Goal: Task Accomplishment & Management: Manage account settings

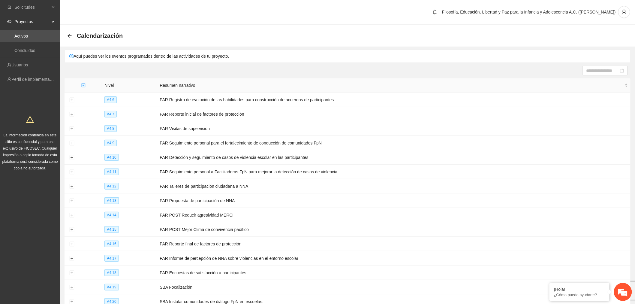
click at [68, 33] on icon "arrow-left" at bounding box center [69, 35] width 5 height 5
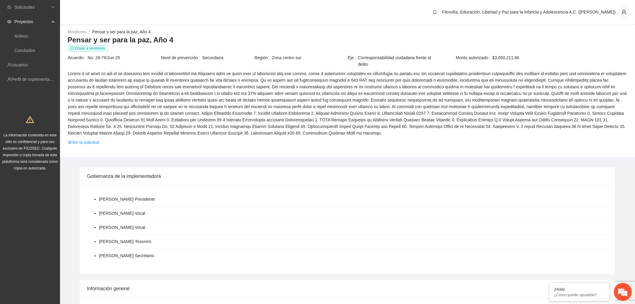
click at [88, 139] on link "Ver la solicitud" at bounding box center [83, 142] width 31 height 7
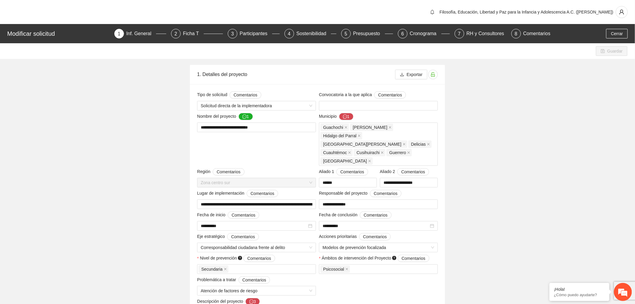
click at [358, 33] on div "Presupuesto" at bounding box center [369, 34] width 32 height 10
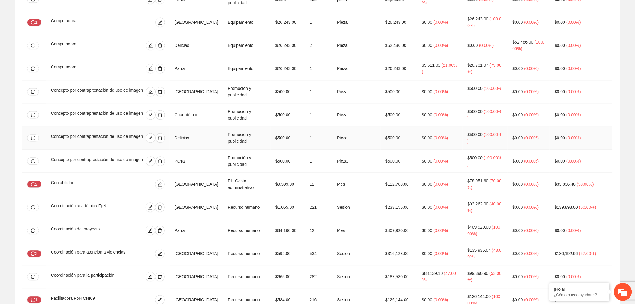
scroll to position [467, 0]
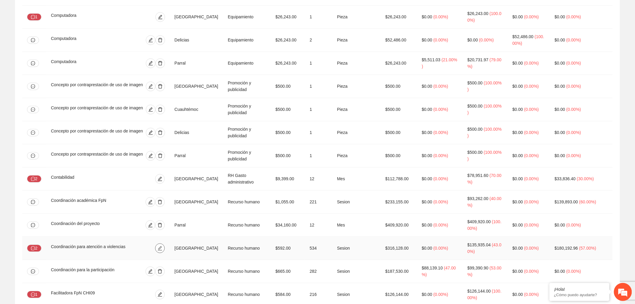
click at [162, 246] on icon "edit" at bounding box center [160, 248] width 5 height 5
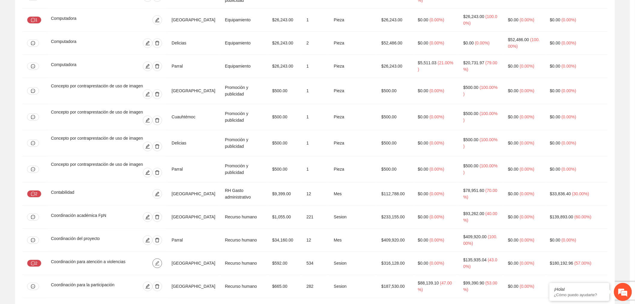
type input "**"
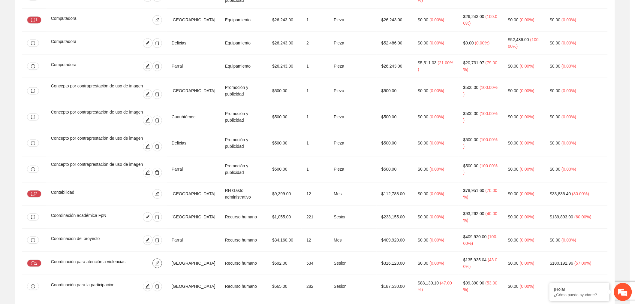
type input "**"
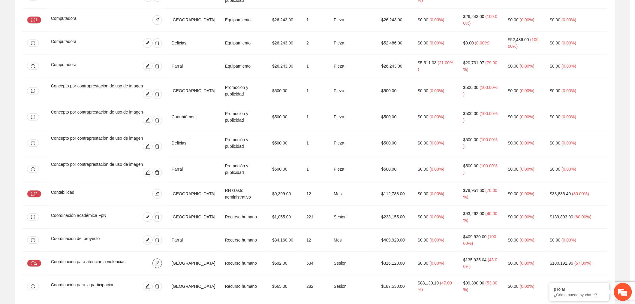
type input "**"
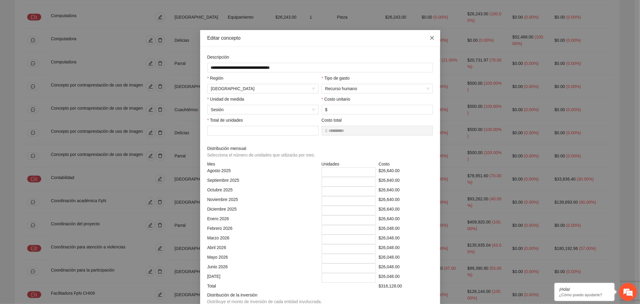
click at [431, 39] on icon "close" at bounding box center [432, 37] width 5 height 5
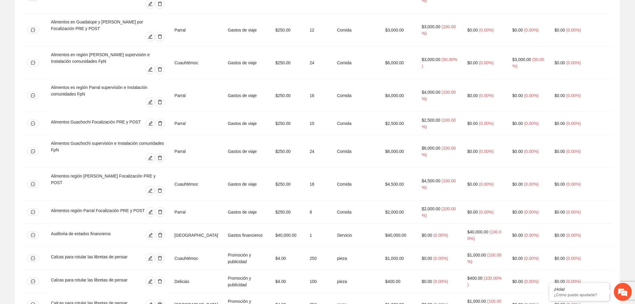
scroll to position [0, 0]
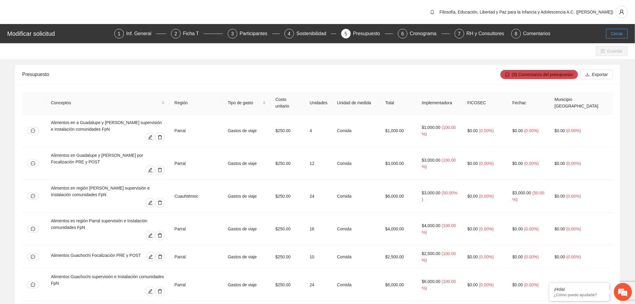
click at [612, 33] on span "Cerrar" at bounding box center [617, 33] width 12 height 7
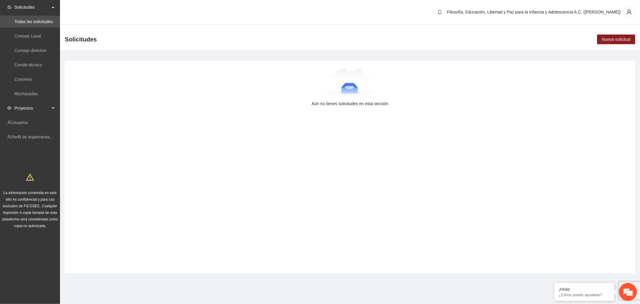
click at [27, 108] on span "Proyectos" at bounding box center [31, 108] width 35 height 12
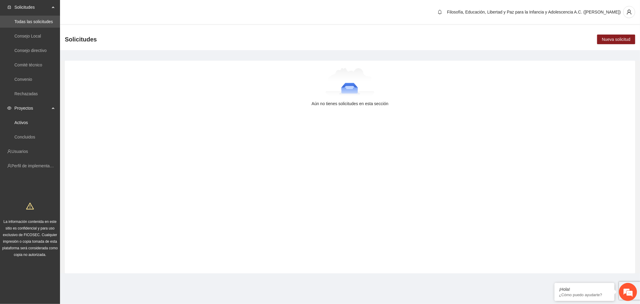
click at [28, 122] on link "Activos" at bounding box center [21, 122] width 14 height 5
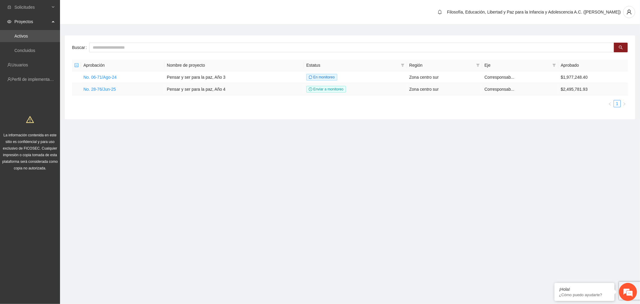
click at [99, 88] on link "No. 28-76/Jun-25" at bounding box center [99, 89] width 32 height 5
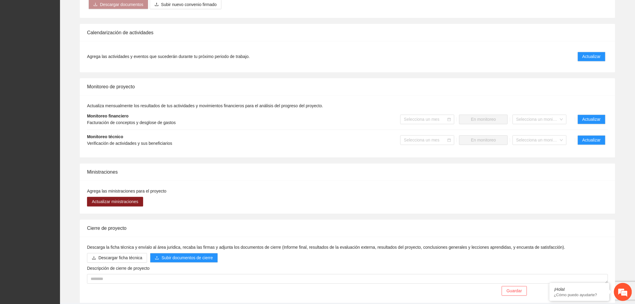
scroll to position [409, 0]
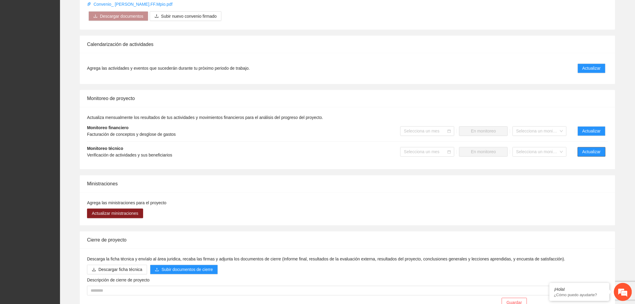
click at [598, 149] on span "Actualizar" at bounding box center [591, 152] width 18 height 7
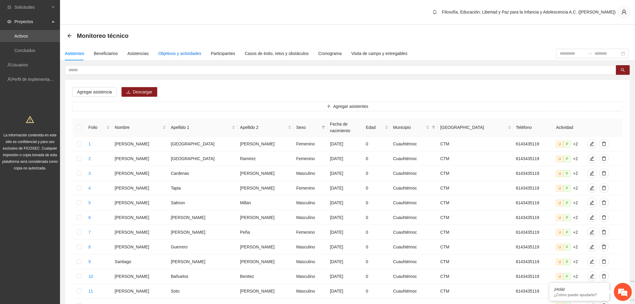
click at [182, 53] on div "Objetivos y actividades" at bounding box center [179, 53] width 43 height 7
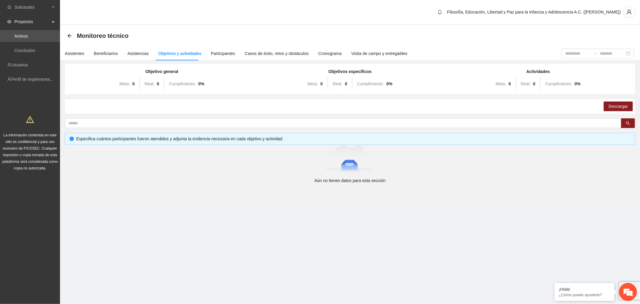
click at [284, 22] on div "Filosofía, Educación, Libertad y Paz para la Infancia y Adolescencia A.C. ([PER…" at bounding box center [350, 12] width 580 height 25
click at [134, 55] on div "Asistencias" at bounding box center [138, 53] width 21 height 7
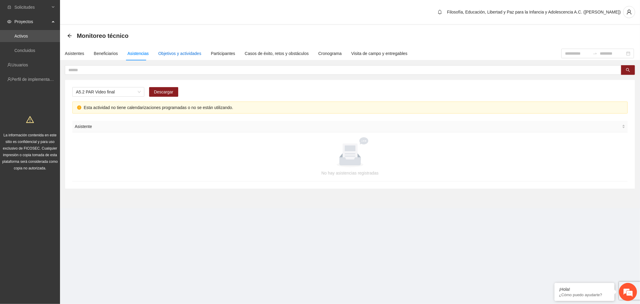
click at [188, 51] on div "Objetivos y actividades" at bounding box center [179, 53] width 43 height 7
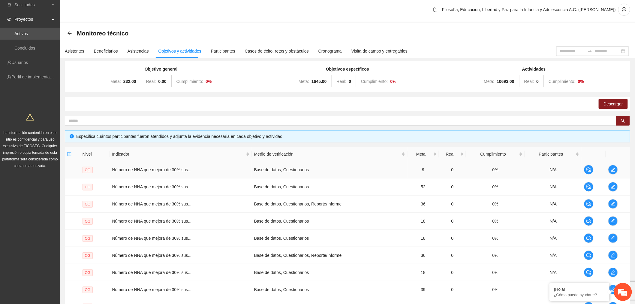
scroll to position [89, 0]
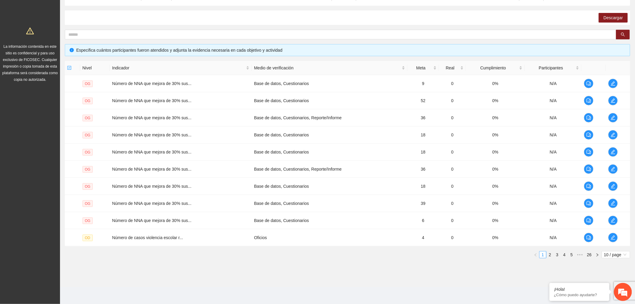
click at [616, 252] on span "10 / page" at bounding box center [616, 254] width 24 height 7
click at [611, 296] on div "100 / page" at bounding box center [616, 293] width 22 height 7
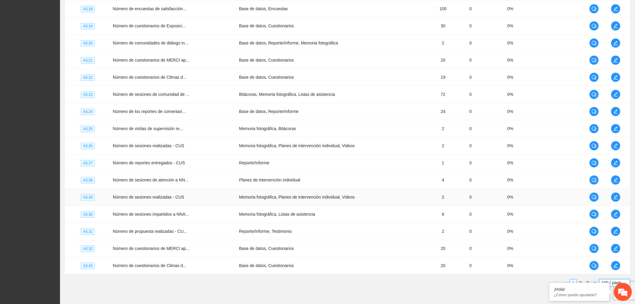
scroll to position [1631, 0]
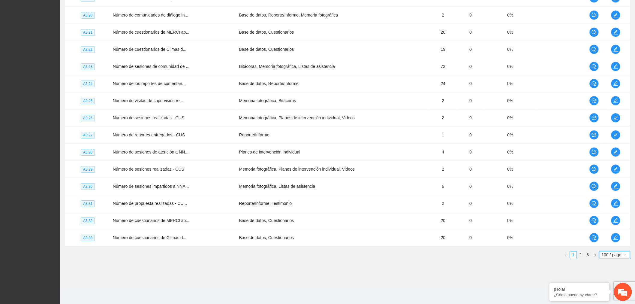
click at [581, 252] on link "2" at bounding box center [580, 254] width 7 height 7
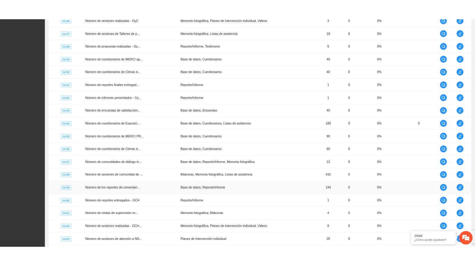
scroll to position [1331, 0]
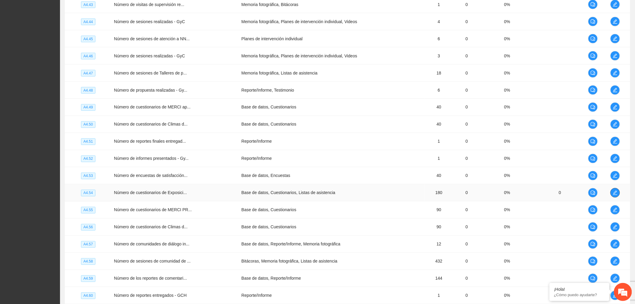
click at [615, 195] on icon "edit" at bounding box center [615, 193] width 4 height 4
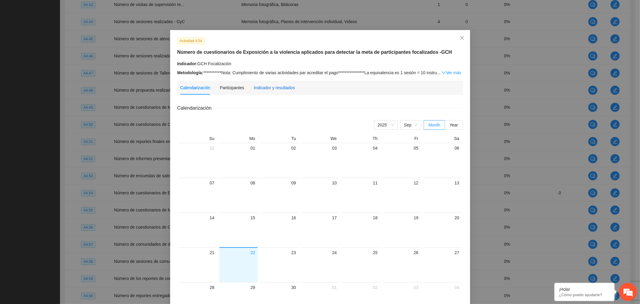
click at [270, 86] on div "Indicador y resultados" at bounding box center [274, 87] width 41 height 7
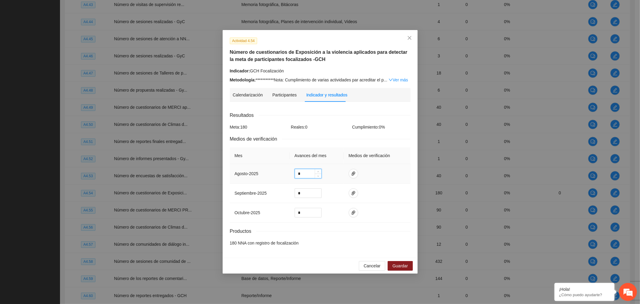
click at [310, 173] on input "*" at bounding box center [308, 173] width 26 height 9
type input "***"
click at [356, 174] on span "paper-clip" at bounding box center [353, 173] width 9 height 5
click at [351, 152] on span "Adjuntar documento" at bounding box center [337, 155] width 38 height 7
click at [400, 262] on button "Guardar" at bounding box center [400, 266] width 25 height 10
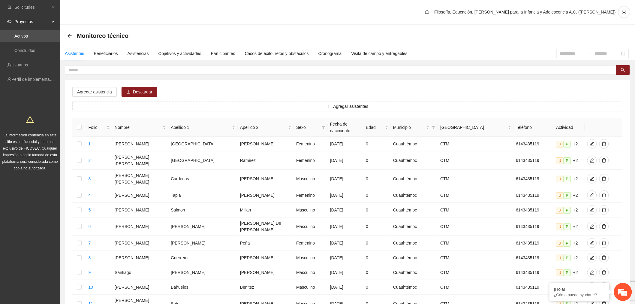
click at [19, 35] on link "Activos" at bounding box center [21, 36] width 14 height 5
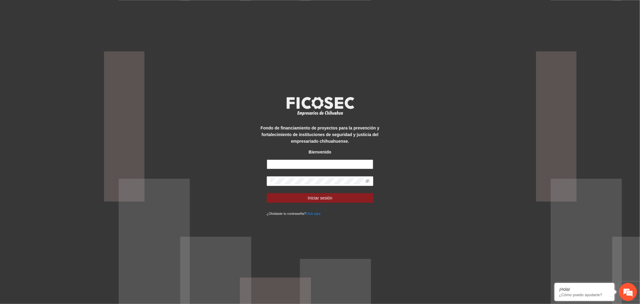
click at [356, 163] on input "text" at bounding box center [320, 164] width 107 height 10
type input "**********"
click at [317, 197] on span "Iniciar sesión" at bounding box center [320, 197] width 25 height 7
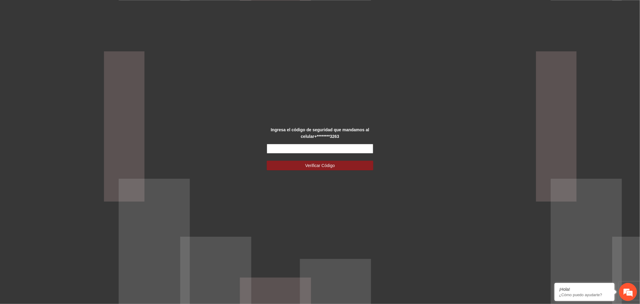
click at [345, 149] on input "text" at bounding box center [320, 149] width 107 height 10
type input "******"
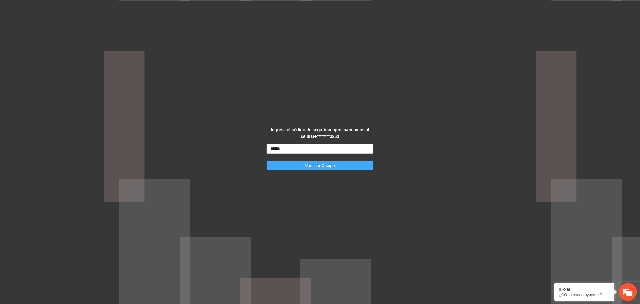
click at [338, 163] on button "Verificar Código" at bounding box center [320, 166] width 107 height 10
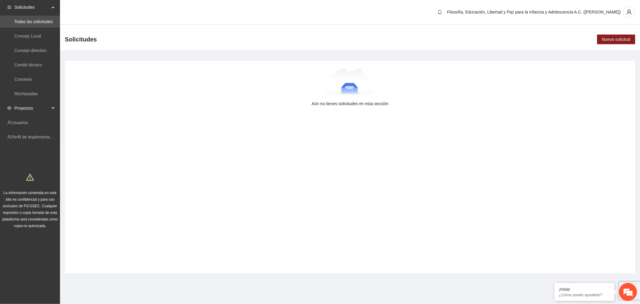
click at [44, 107] on span "Proyectos" at bounding box center [31, 108] width 35 height 12
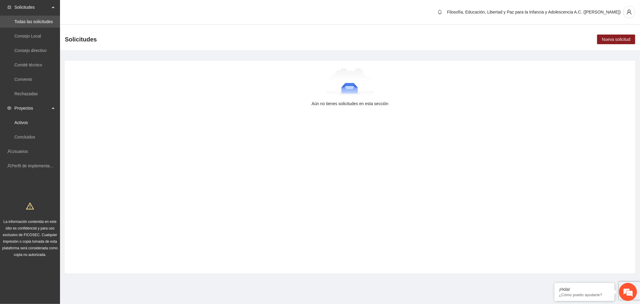
click at [28, 124] on link "Activos" at bounding box center [21, 122] width 14 height 5
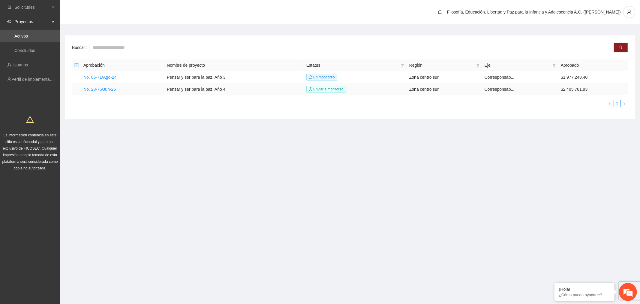
click at [103, 89] on link "No. 28-76/Jun-25" at bounding box center [99, 89] width 32 height 5
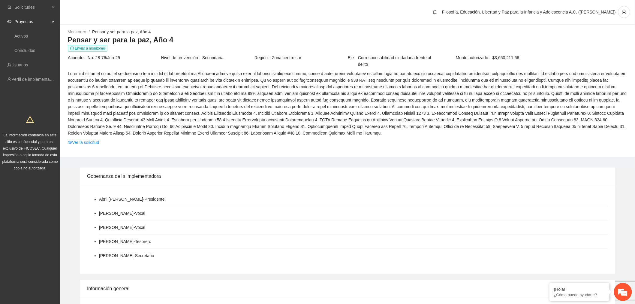
click at [84, 140] on link "Ver la solicitud" at bounding box center [83, 142] width 31 height 7
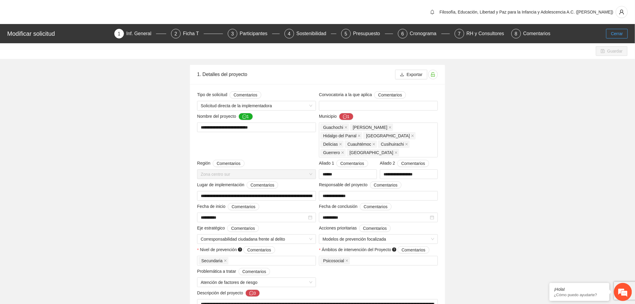
click at [618, 33] on span "Cerrar" at bounding box center [617, 33] width 12 height 7
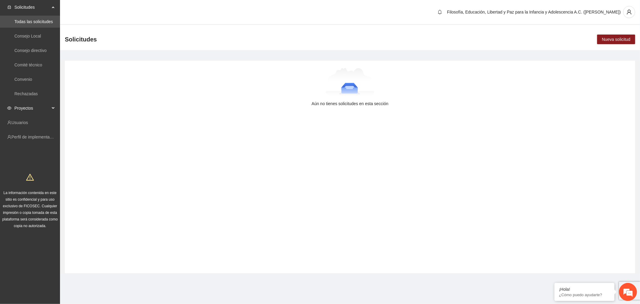
click at [33, 107] on span "Proyectos" at bounding box center [31, 108] width 35 height 12
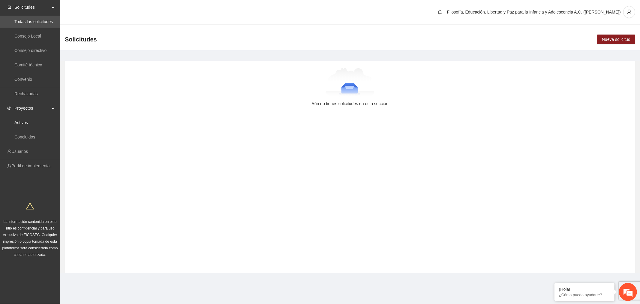
click at [27, 124] on link "Activos" at bounding box center [21, 122] width 14 height 5
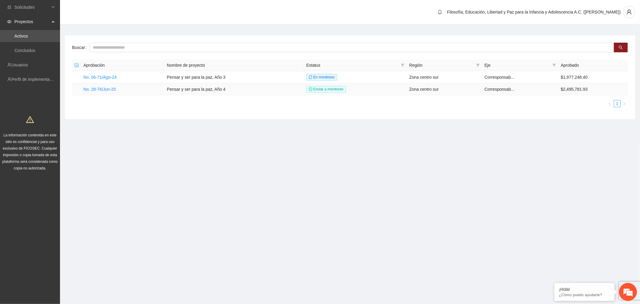
click at [111, 90] on link "No. 28-76/Jun-25" at bounding box center [99, 89] width 32 height 5
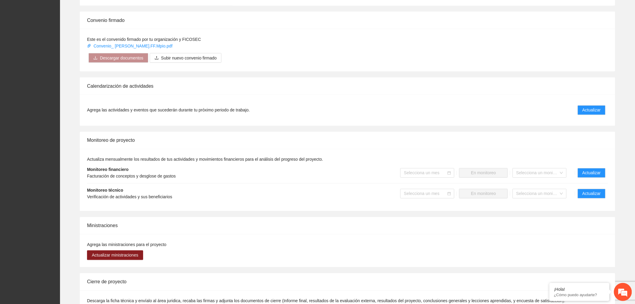
scroll to position [442, 0]
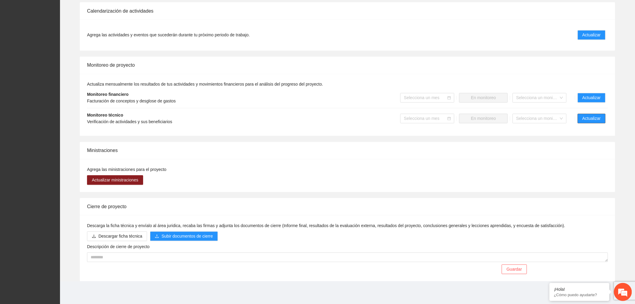
click at [597, 117] on span "Actualizar" at bounding box center [591, 118] width 18 height 7
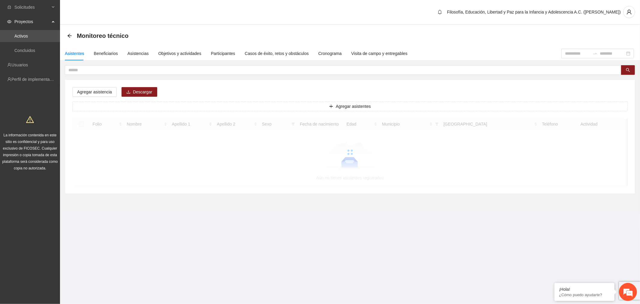
click at [186, 49] on div "Objetivos y actividades" at bounding box center [179, 54] width 43 height 14
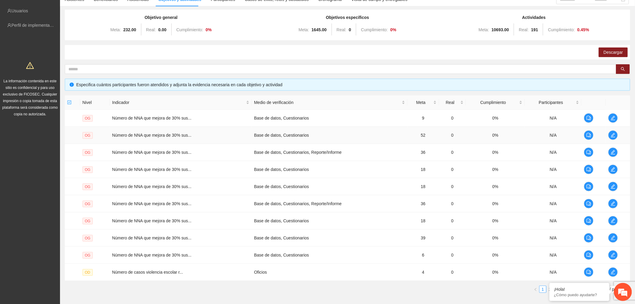
scroll to position [89, 0]
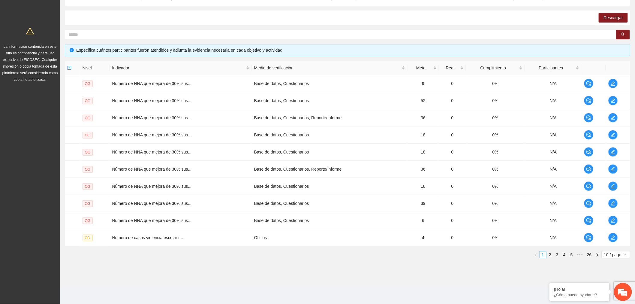
click at [620, 255] on span "10 / page" at bounding box center [616, 254] width 24 height 7
click at [611, 296] on div "100 / page" at bounding box center [616, 293] width 22 height 7
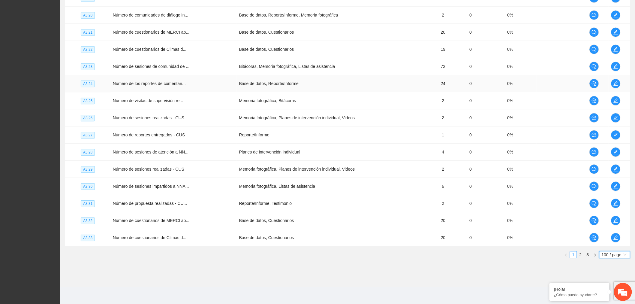
scroll to position [1631, 0]
click at [580, 255] on link "2" at bounding box center [580, 254] width 7 height 7
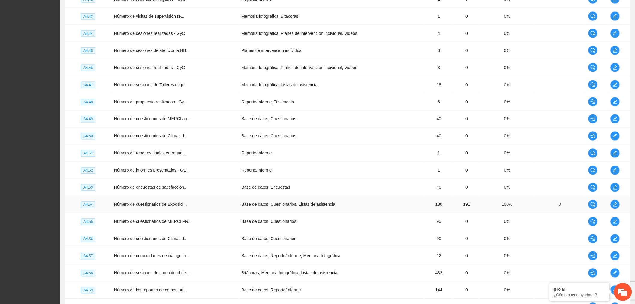
scroll to position [1331, 0]
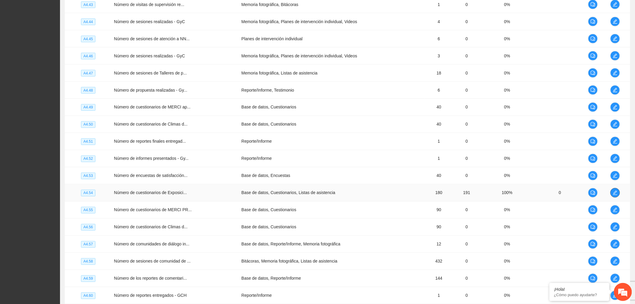
click at [618, 191] on button "button" at bounding box center [615, 193] width 10 height 10
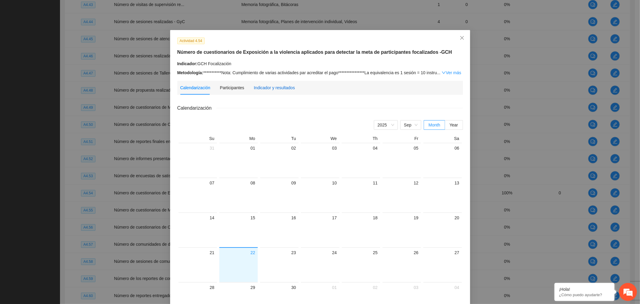
click at [275, 89] on div "Indicador y resultados" at bounding box center [274, 87] width 41 height 7
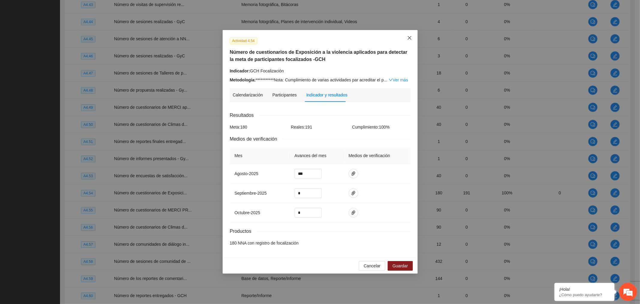
click at [412, 39] on span "Close" at bounding box center [410, 38] width 16 height 16
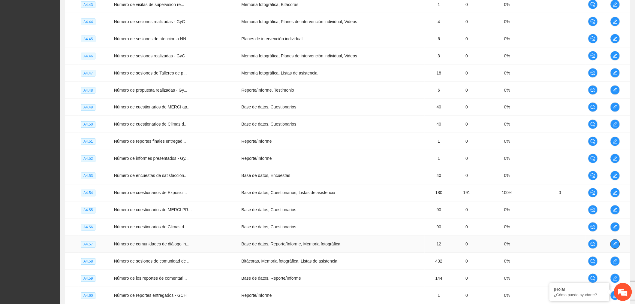
click at [617, 245] on icon "edit" at bounding box center [615, 244] width 5 height 5
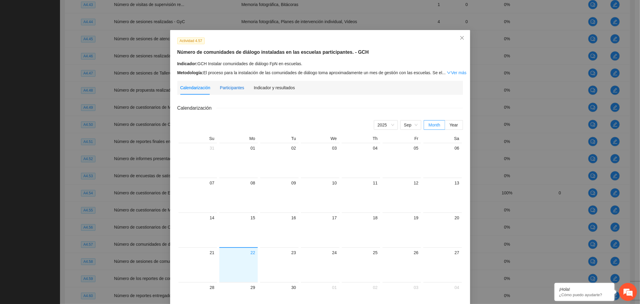
click at [232, 90] on div "Participantes" at bounding box center [232, 87] width 24 height 7
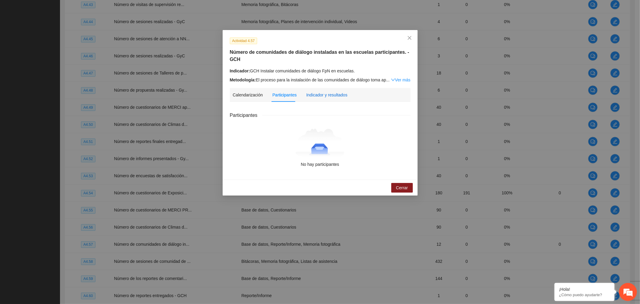
click at [320, 92] on div "Indicador y resultados" at bounding box center [326, 95] width 41 height 7
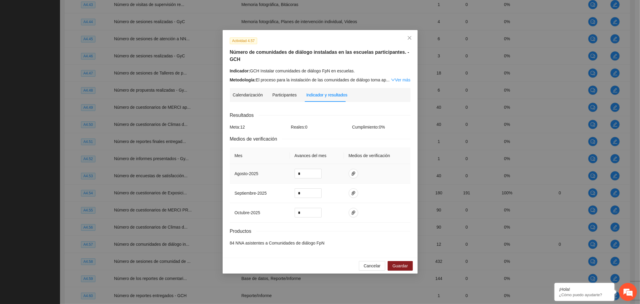
click at [302, 179] on td "*" at bounding box center [317, 174] width 54 height 20
click at [310, 171] on input "*" at bounding box center [308, 173] width 26 height 9
drag, startPoint x: 310, startPoint y: 171, endPoint x: 283, endPoint y: 172, distance: 26.7
click at [283, 172] on tr "agosto - 2025 *" at bounding box center [320, 174] width 181 height 20
type input "**"
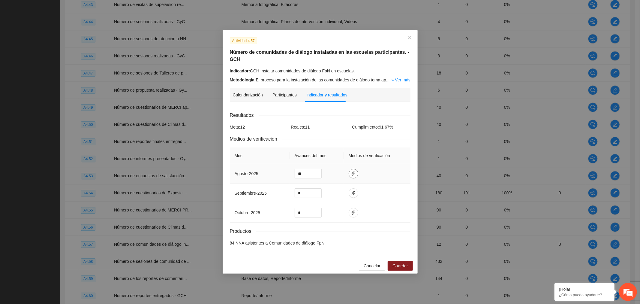
click at [354, 173] on icon "paper-clip" at bounding box center [354, 173] width 4 height 4
click at [348, 155] on span "Adjuntar documento" at bounding box center [337, 155] width 38 height 7
click at [406, 263] on span "Guardar" at bounding box center [400, 265] width 15 height 7
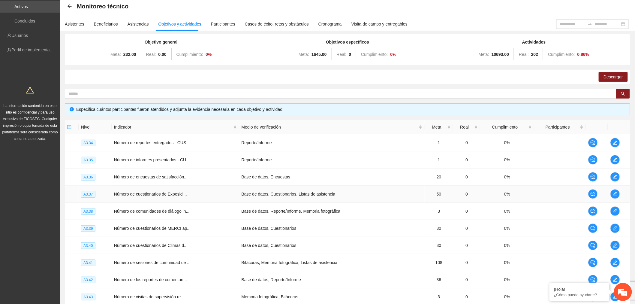
scroll to position [0, 0]
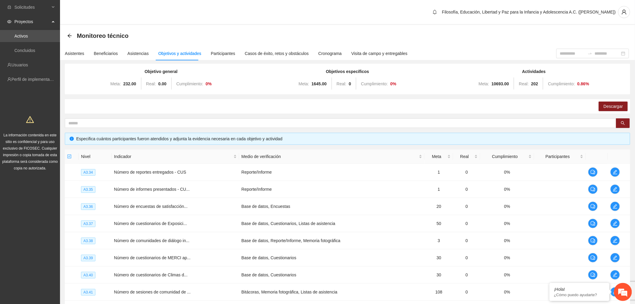
click at [70, 35] on icon "arrow-left" at bounding box center [70, 36] width 4 height 4
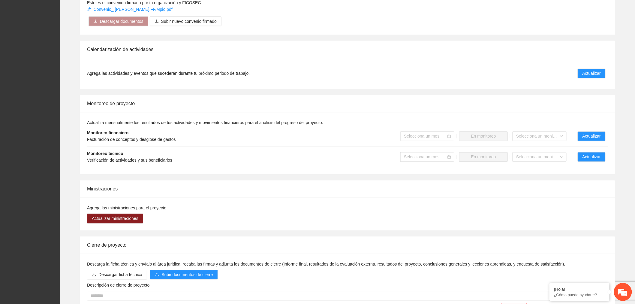
scroll to position [367, 0]
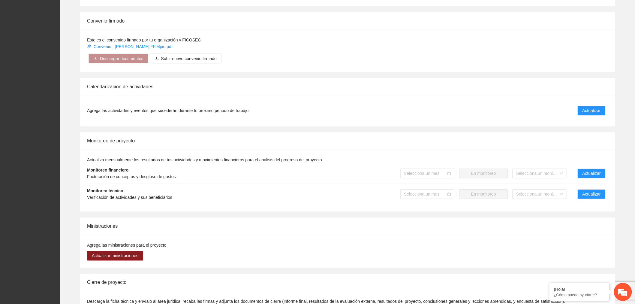
click at [447, 173] on div "Selecciona un mes" at bounding box center [427, 174] width 54 height 10
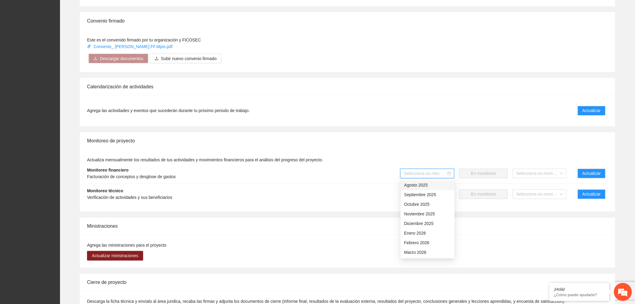
click at [423, 187] on div "Agosto 2025" at bounding box center [427, 185] width 47 height 7
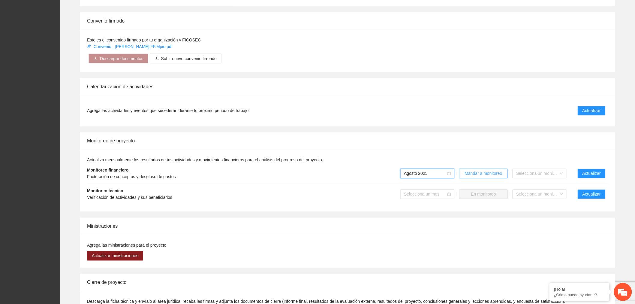
click at [477, 170] on span "Mandar a monitoreo" at bounding box center [484, 173] width 38 height 7
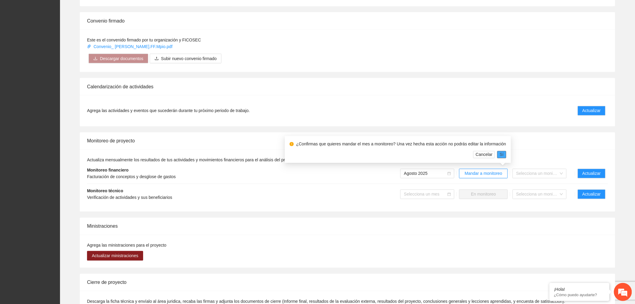
click at [501, 154] on button "Sí" at bounding box center [501, 154] width 9 height 7
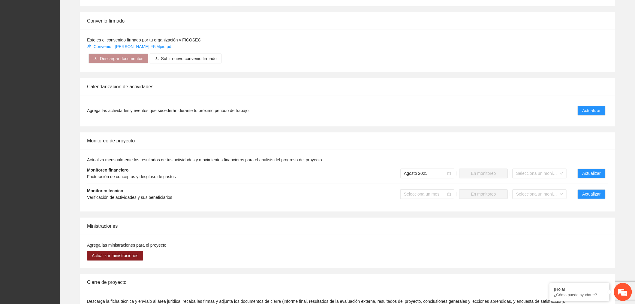
click at [447, 193] on div "Selecciona un mes" at bounding box center [427, 194] width 54 height 10
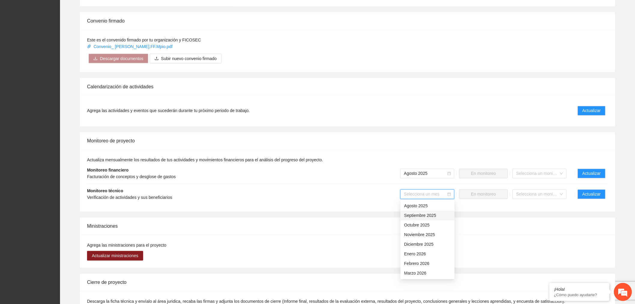
click at [428, 216] on div "Septiembre 2025" at bounding box center [427, 215] width 47 height 7
click at [442, 190] on span "Septiembre 2025" at bounding box center [427, 194] width 47 height 9
click at [427, 204] on div "Agosto 2025" at bounding box center [427, 206] width 47 height 7
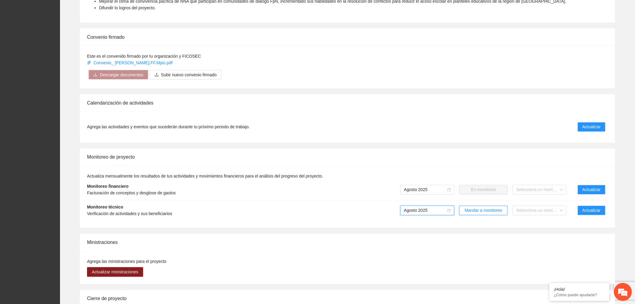
scroll to position [442, 0]
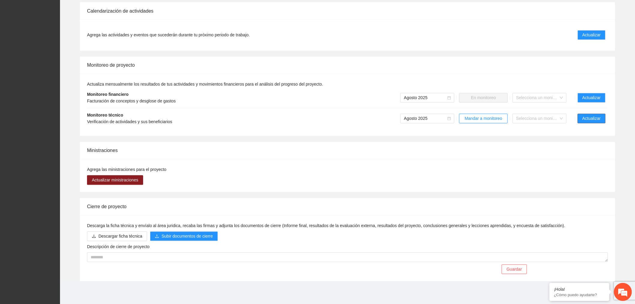
click at [593, 122] on button "Actualizar" at bounding box center [592, 119] width 28 height 10
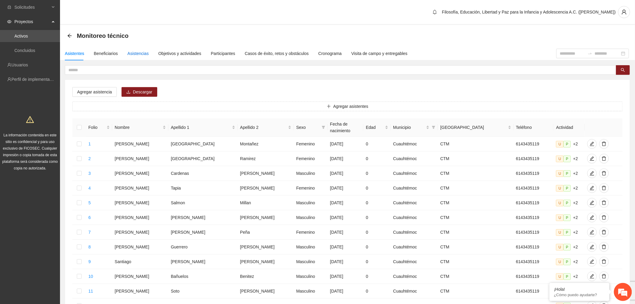
click at [135, 54] on div "Asistencias" at bounding box center [138, 53] width 21 height 7
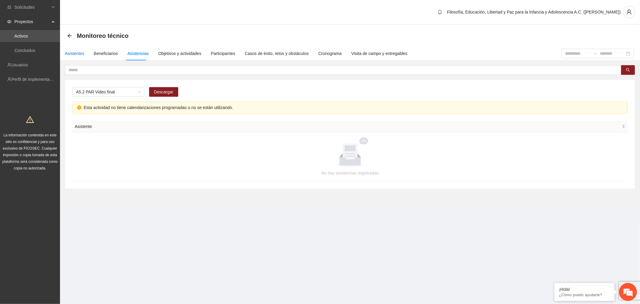
click at [73, 51] on div "Asistentes" at bounding box center [75, 53] width 20 height 7
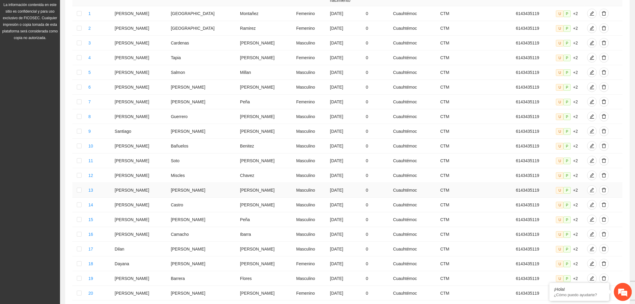
scroll to position [181, 0]
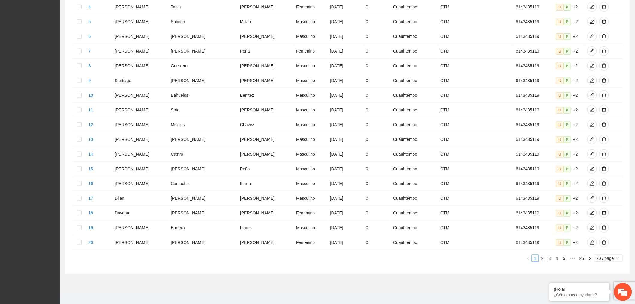
click at [602, 255] on span "20 / page" at bounding box center [609, 258] width 24 height 7
click at [609, 292] on div "¡Hola! ¿Cómo puedo ayudarte?" at bounding box center [579, 292] width 60 height 18
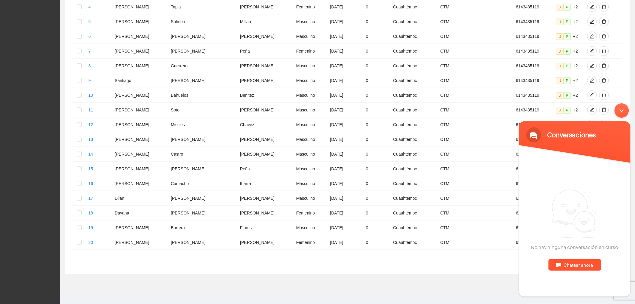
click at [619, 111] on div "Minimizar ventana de chat en vivo" at bounding box center [621, 110] width 14 height 14
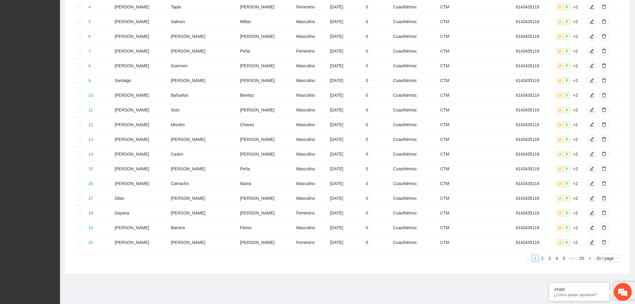
click at [607, 255] on span "20 / page" at bounding box center [609, 258] width 24 height 7
click at [612, 296] on section "Filosofía, Educación, Libertad y Paz para la Infancia y Adolescencia A.C. (FELI…" at bounding box center [347, 64] width 575 height 491
click at [608, 255] on span "20 / page" at bounding box center [609, 258] width 24 height 7
click at [612, 294] on div "100 / page" at bounding box center [608, 298] width 29 height 10
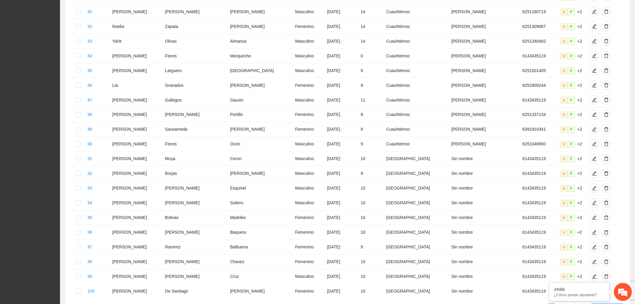
scroll to position [1363, 0]
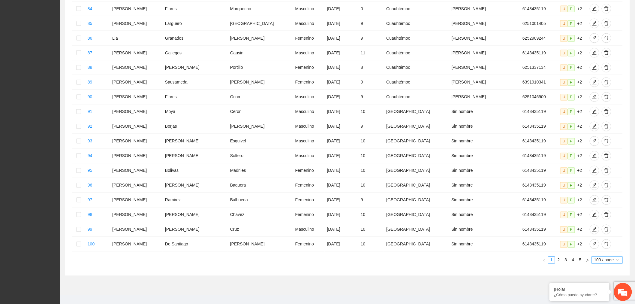
click at [559, 257] on link "2" at bounding box center [558, 260] width 7 height 7
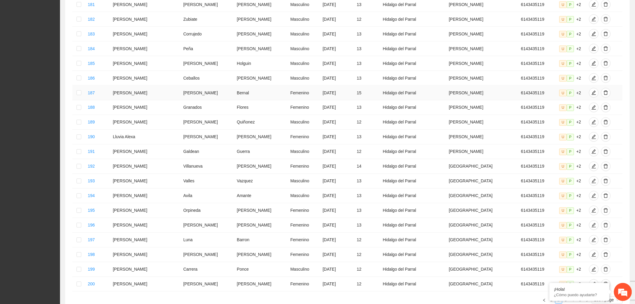
scroll to position [1359, 0]
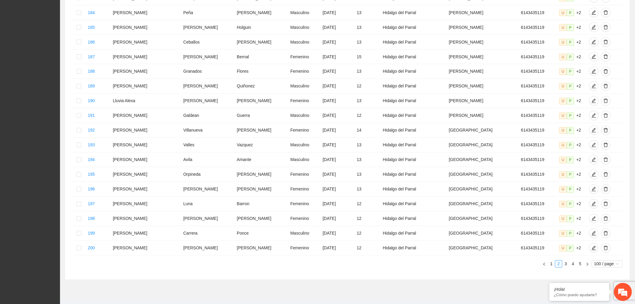
click at [566, 260] on link "3" at bounding box center [566, 263] width 7 height 7
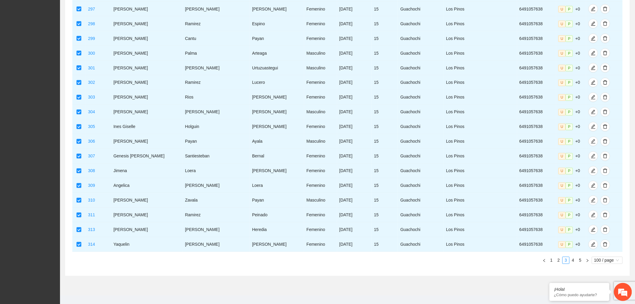
click at [573, 257] on link "4" at bounding box center [573, 260] width 7 height 7
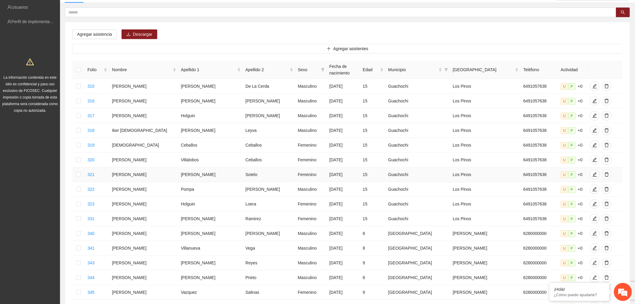
scroll to position [0, 0]
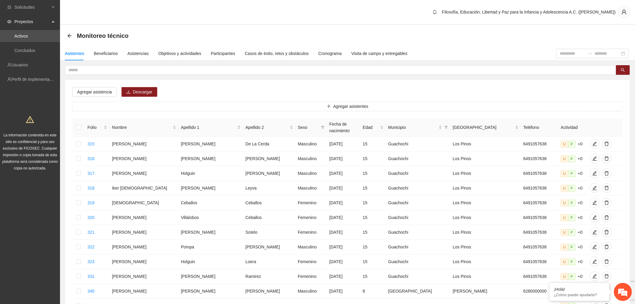
click at [396, 124] on span "Municipio" at bounding box center [412, 127] width 49 height 7
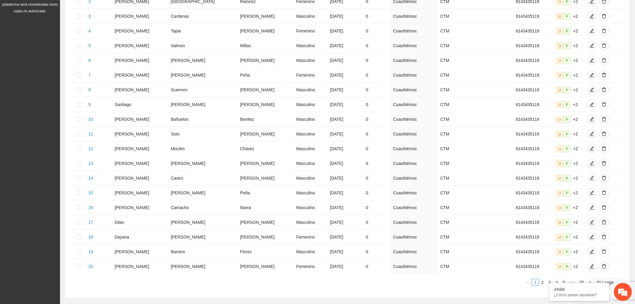
scroll to position [181, 0]
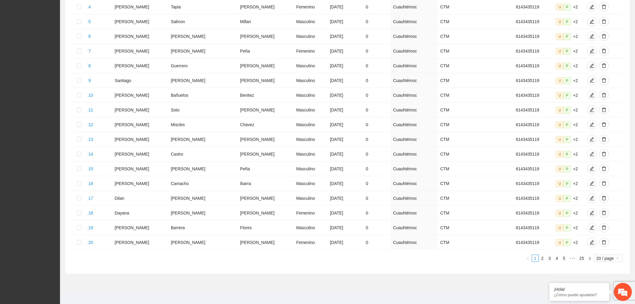
click at [609, 255] on span "20 / page" at bounding box center [609, 258] width 24 height 7
click at [615, 293] on div "¡Hola! ¿Cómo puedo ayudarte?" at bounding box center [623, 292] width 18 height 18
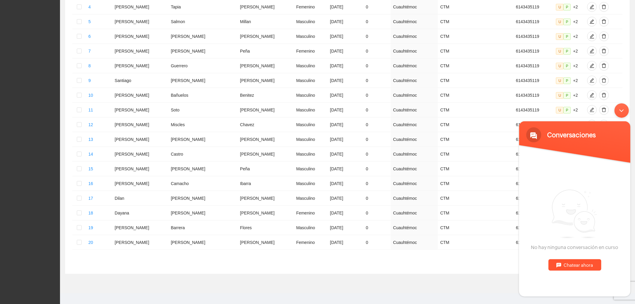
click at [625, 113] on div "Minimizar ventana de chat en vivo" at bounding box center [621, 110] width 14 height 14
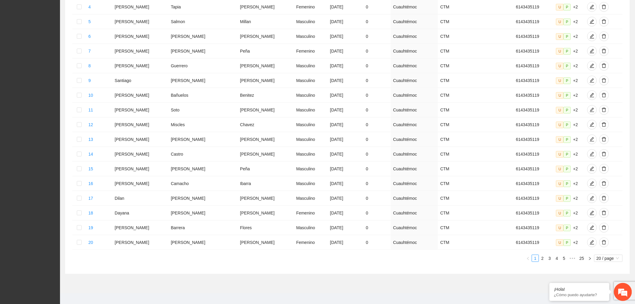
click at [604, 255] on span "20 / page" at bounding box center [609, 258] width 24 height 7
click at [612, 295] on div "100 / page" at bounding box center [608, 298] width 29 height 10
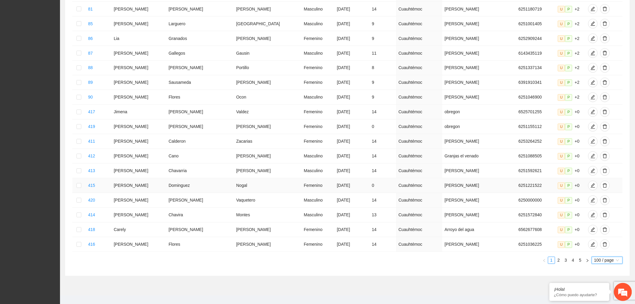
scroll to position [1363, 0]
click at [557, 257] on link "2" at bounding box center [558, 260] width 7 height 7
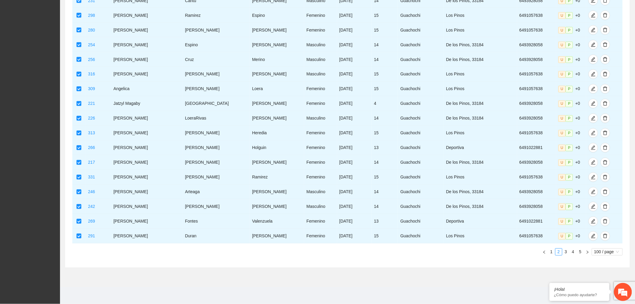
scroll to position [1503, 0]
click at [566, 251] on link "3" at bounding box center [566, 251] width 7 height 7
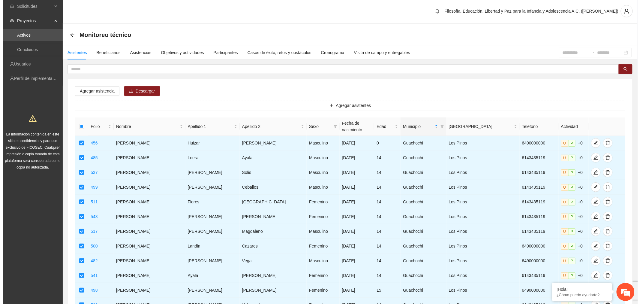
scroll to position [0, 0]
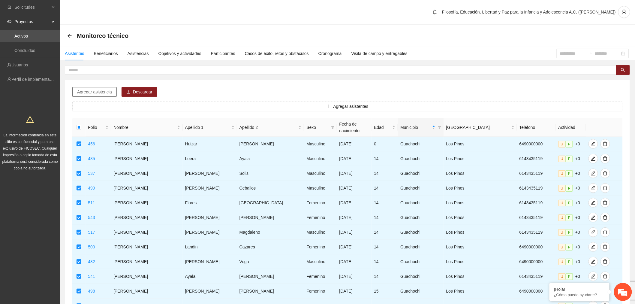
click at [104, 93] on span "Agregar asistencia" at bounding box center [94, 92] width 35 height 7
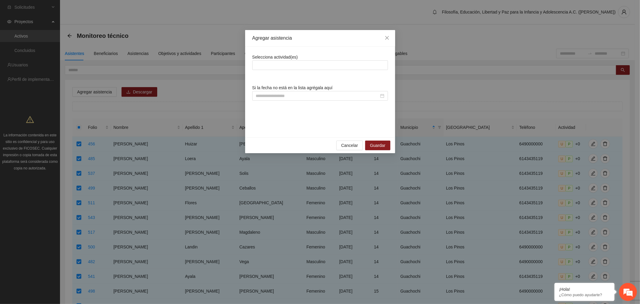
click at [296, 66] on div at bounding box center [320, 65] width 133 height 7
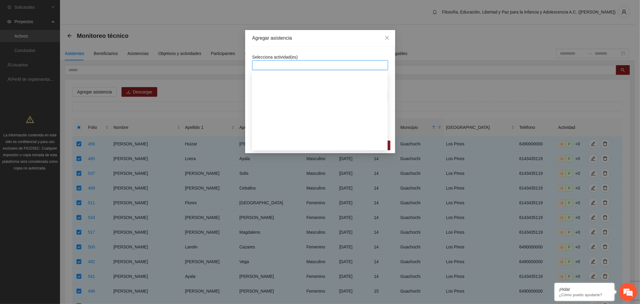
scroll to position [1367, 0]
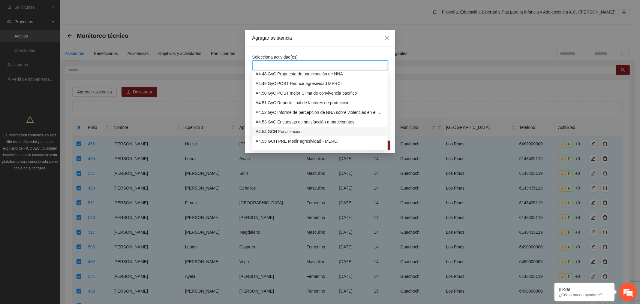
click at [260, 131] on div "A4.54 GCH Focalización" at bounding box center [320, 131] width 128 height 7
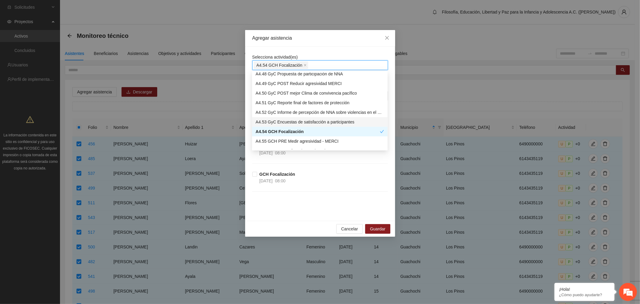
scroll to position [1400, 0]
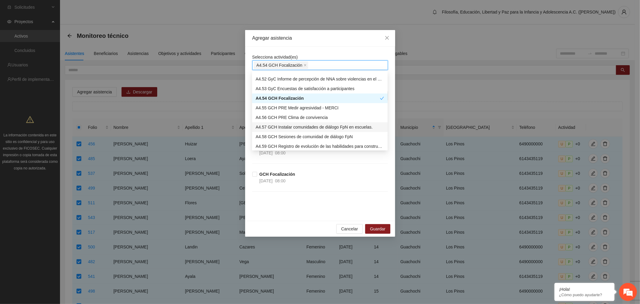
click at [351, 126] on div "A4.57 GCH Instalar comunidades de diálogo FpN en escuelas." at bounding box center [320, 127] width 128 height 7
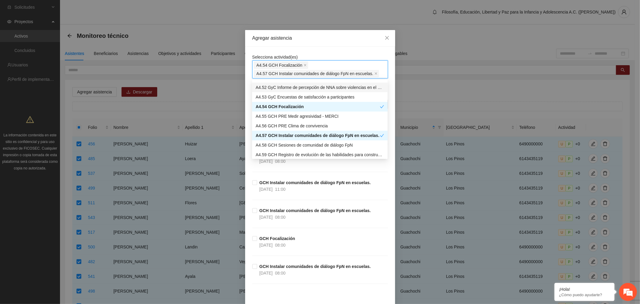
click at [351, 53] on div "Selecciona actividad(es) A4.54 GCH Focalización A4.57 GCH Instalar comunidades …" at bounding box center [320, 180] width 150 height 266
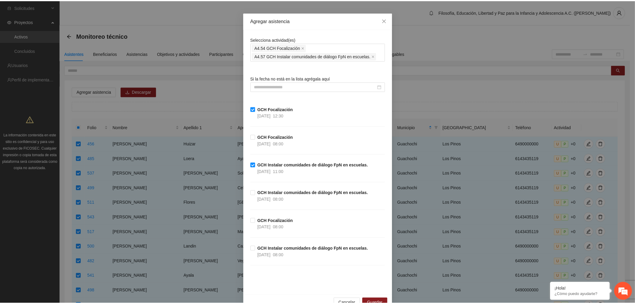
scroll to position [32, 0]
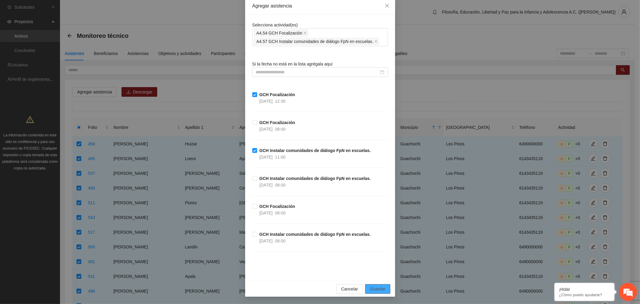
click at [378, 289] on span "Guardar" at bounding box center [377, 288] width 15 height 7
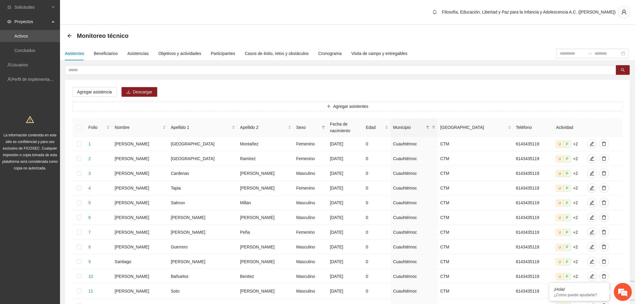
click at [69, 35] on icon "arrow-left" at bounding box center [70, 36] width 4 height 4
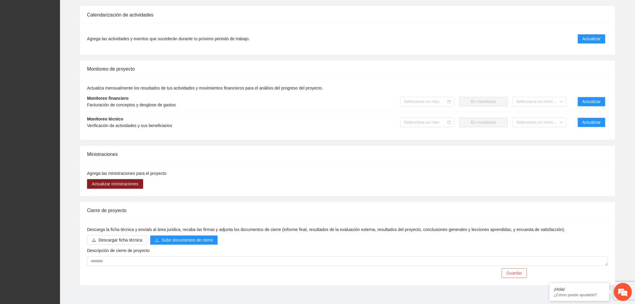
scroll to position [442, 0]
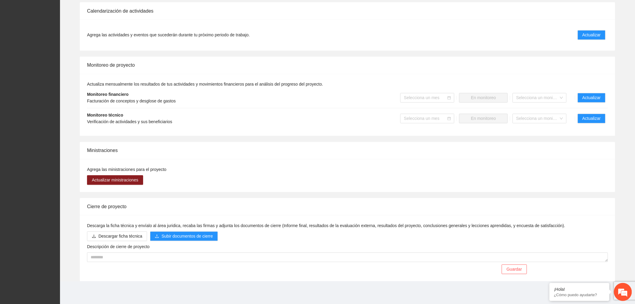
click at [451, 114] on div "Selecciona un mes" at bounding box center [427, 119] width 54 height 10
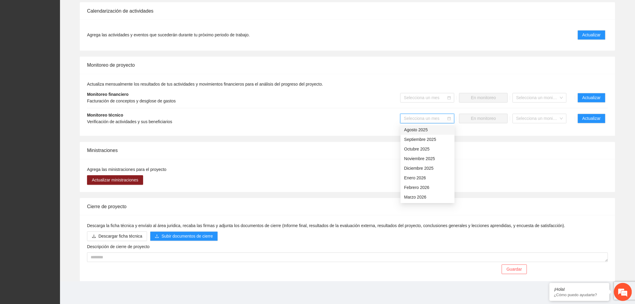
click at [436, 130] on div "Agosto 2025" at bounding box center [427, 130] width 47 height 7
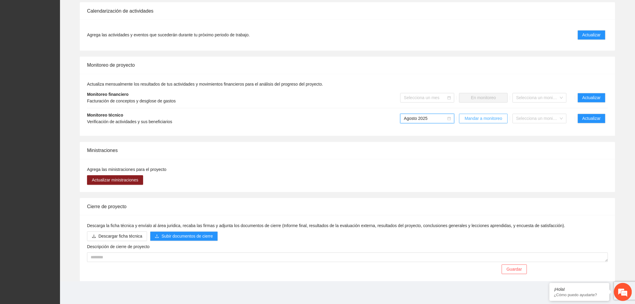
click at [475, 119] on span "Mandar a monitoreo" at bounding box center [484, 118] width 38 height 7
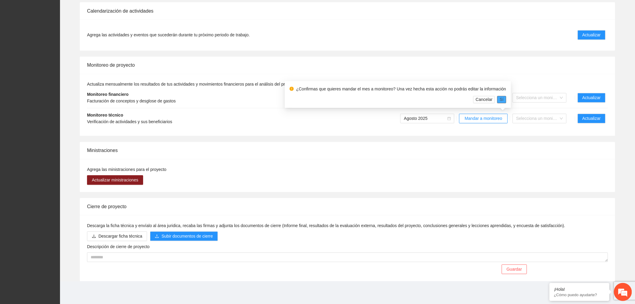
click at [500, 100] on span "Sí" at bounding box center [502, 99] width 4 height 7
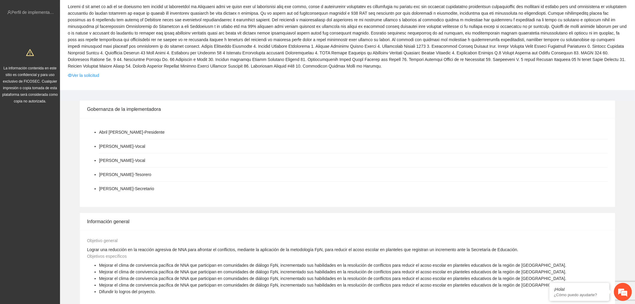
scroll to position [9, 0]
